Goal: Information Seeking & Learning: Learn about a topic

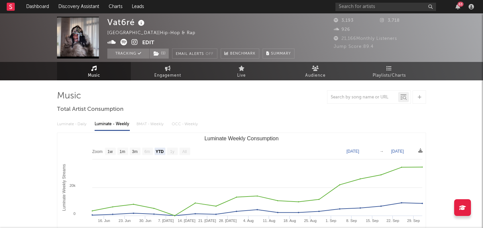
select select "YTD"
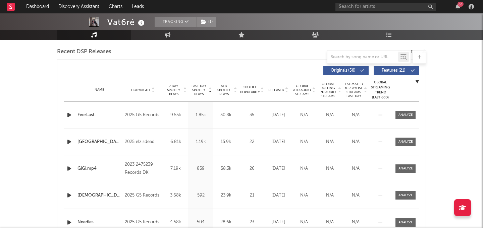
scroll to position [182, 0]
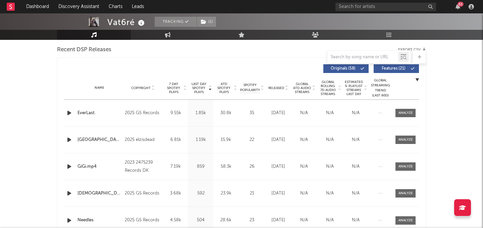
click at [164, 85] on div "7 Day Spotify Plays" at bounding box center [175, 88] width 25 height 12
click at [177, 85] on span "7 Day Spotify Plays" at bounding box center [174, 88] width 18 height 12
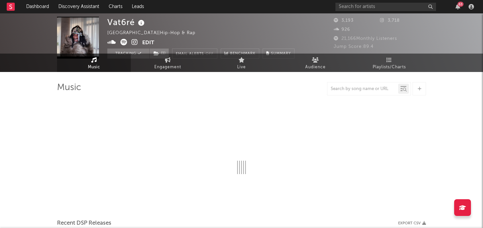
scroll to position [0, 0]
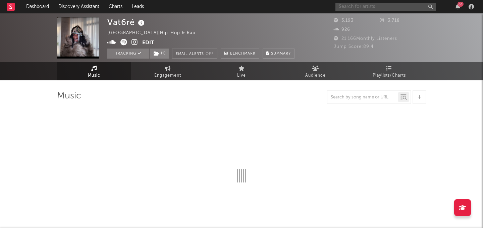
click at [344, 7] on input "text" at bounding box center [385, 7] width 101 height 8
type input "rvaia"
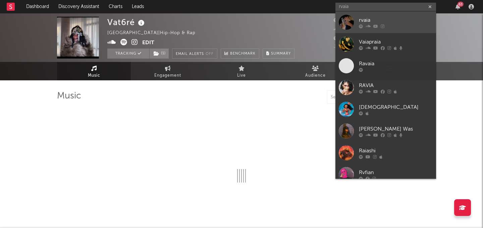
click at [356, 16] on link "rvaia" at bounding box center [385, 22] width 101 height 22
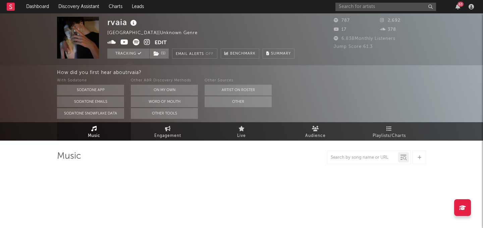
select select "6m"
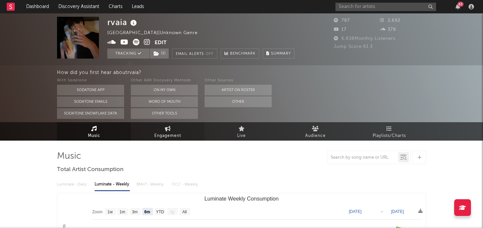
click at [181, 137] on link "Engagement" at bounding box center [168, 131] width 74 height 18
select select "1w"
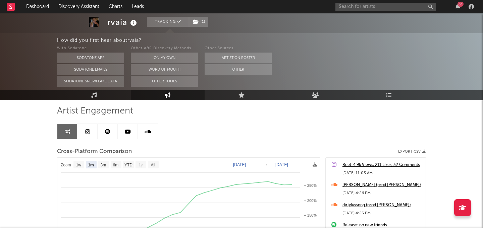
scroll to position [46, 0]
click at [153, 165] on text "All" at bounding box center [152, 165] width 4 height 5
select select "All"
type input "2025-03-04"
select select "All"
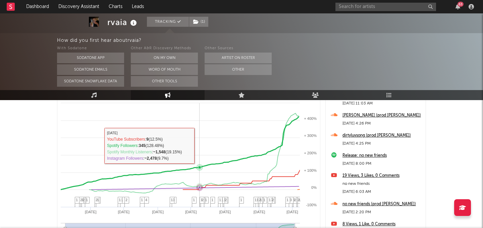
scroll to position [117, 0]
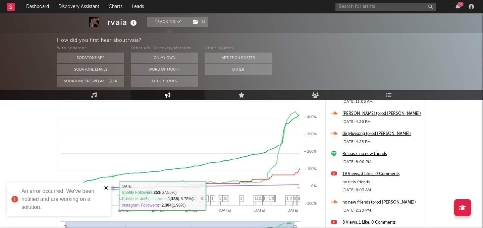
click at [107, 189] on icon "close" at bounding box center [105, 187] width 3 height 3
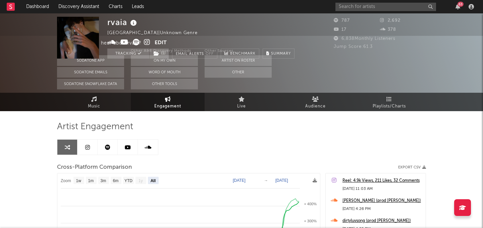
scroll to position [0, 0]
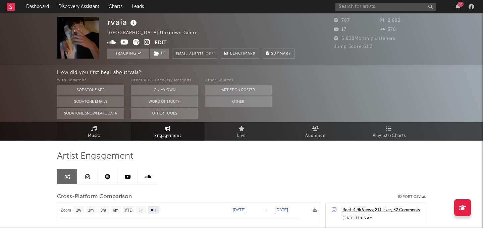
click at [114, 135] on link "Music" at bounding box center [94, 131] width 74 height 18
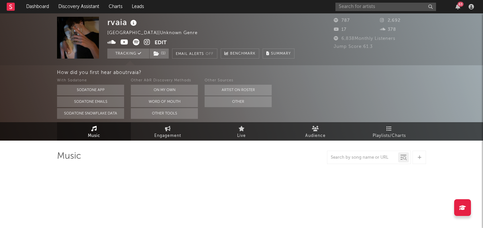
select select "6m"
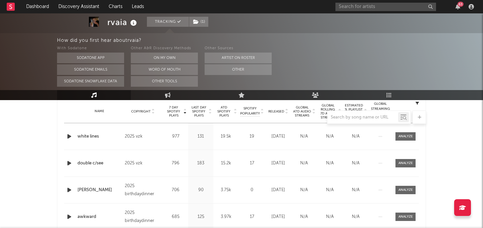
scroll to position [274, 0]
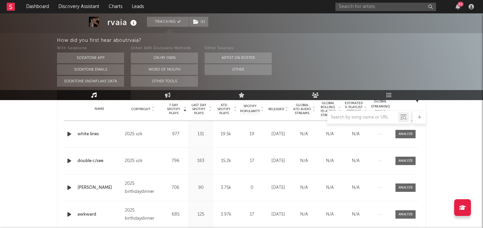
drag, startPoint x: 264, startPoint y: 68, endPoint x: 266, endPoint y: 64, distance: 4.7
click at [266, 64] on div "Other Sources Artist on Roster Other" at bounding box center [237, 66] width 67 height 42
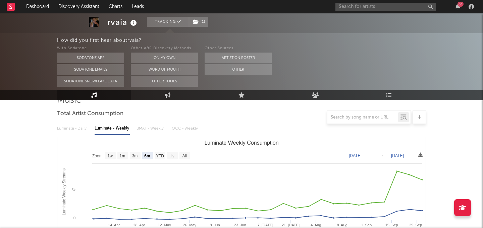
scroll to position [68, 0]
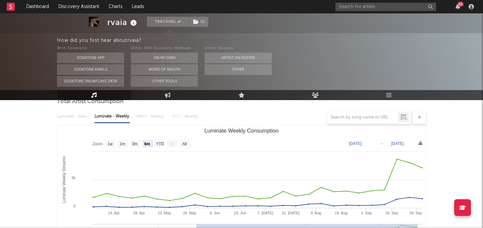
click at [458, 10] on div "63" at bounding box center [405, 6] width 141 height 13
click at [457, 7] on icon "button" at bounding box center [457, 6] width 5 height 5
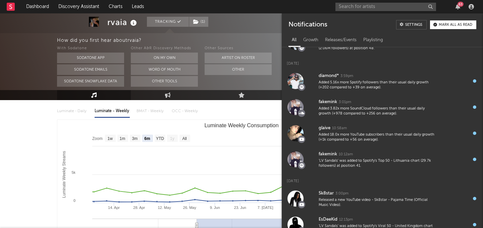
scroll to position [63, 0]
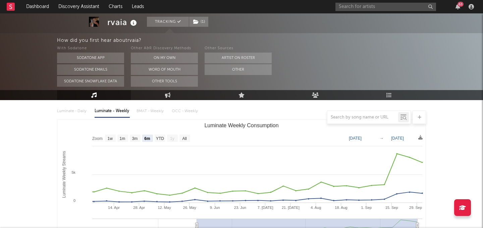
click at [260, 35] on div "How did you first hear about rvaia ? With Sodatone Sodatone App Sodatone Emails…" at bounding box center [270, 61] width 426 height 57
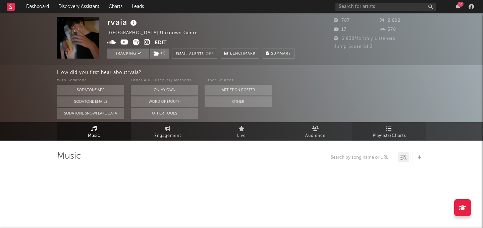
click at [382, 134] on span "Playlists/Charts" at bounding box center [388, 136] width 33 height 8
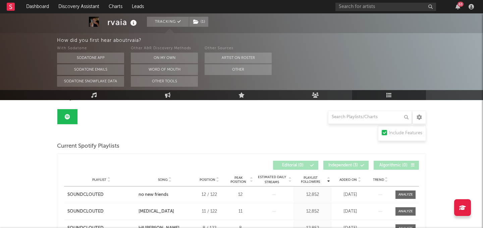
scroll to position [33, 0]
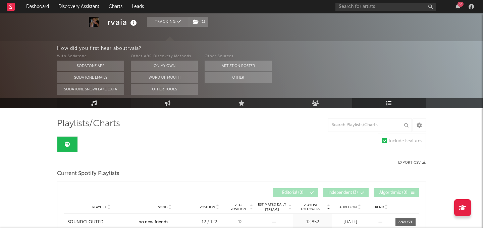
click at [114, 102] on link "Music" at bounding box center [94, 103] width 74 height 10
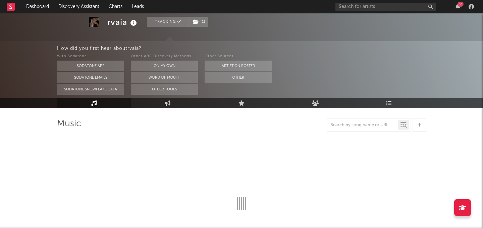
select select "6m"
